Goal: Task Accomplishment & Management: Use online tool/utility

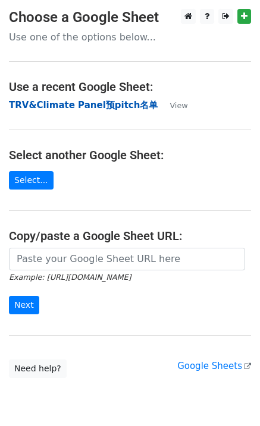
click at [93, 106] on strong "TRV&Climate Panel预pitch名单" at bounding box center [83, 105] width 149 height 11
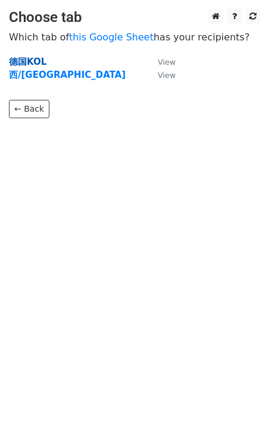
click at [36, 58] on strong "德国KOL" at bounding box center [27, 61] width 37 height 11
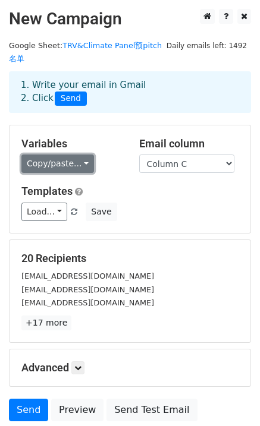
drag, startPoint x: 56, startPoint y: 161, endPoint x: 66, endPoint y: 168, distance: 11.5
click at [56, 161] on link "Copy/paste..." at bounding box center [57, 164] width 73 height 18
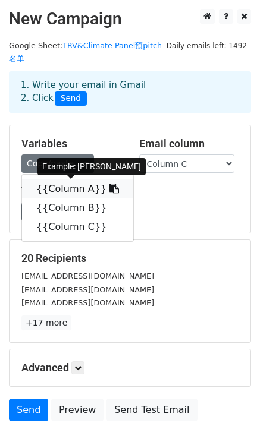
click at [86, 189] on link "{{Column A}}" at bounding box center [77, 189] width 111 height 19
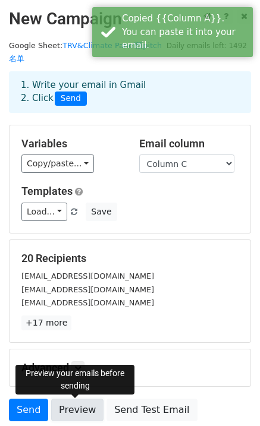
click at [83, 407] on link "Preview" at bounding box center [77, 410] width 52 height 23
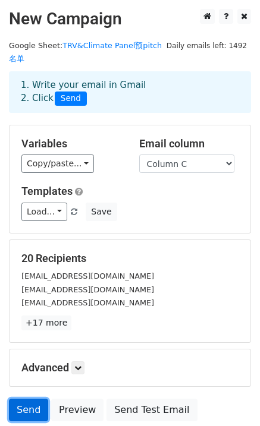
click at [23, 408] on link "Send" at bounding box center [28, 410] width 39 height 23
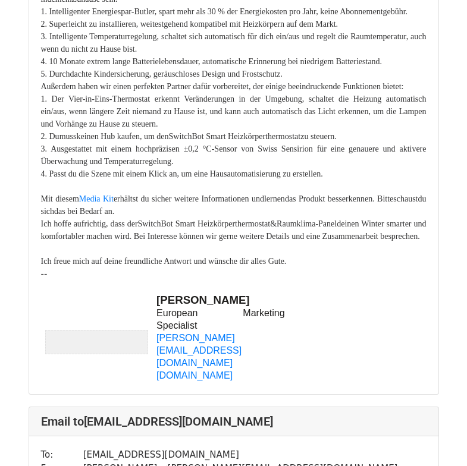
scroll to position [297, 0]
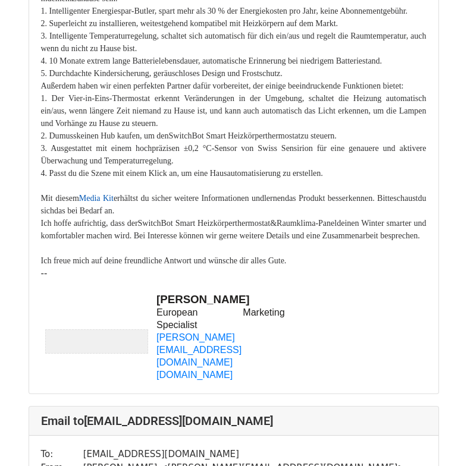
click at [106, 203] on link "Media Kit" at bounding box center [96, 198] width 34 height 9
